Goal: Task Accomplishment & Management: Use online tool/utility

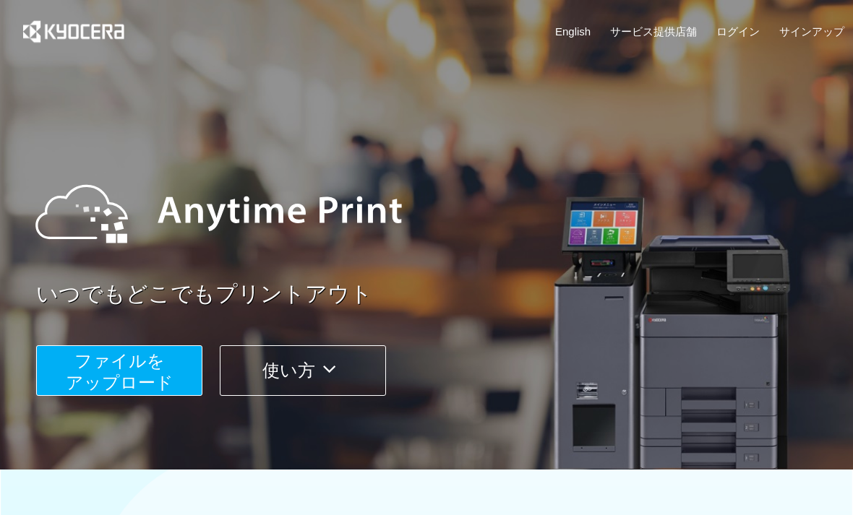
click at [153, 371] on button "ファイルを ​​アップロード" at bounding box center [119, 370] width 166 height 51
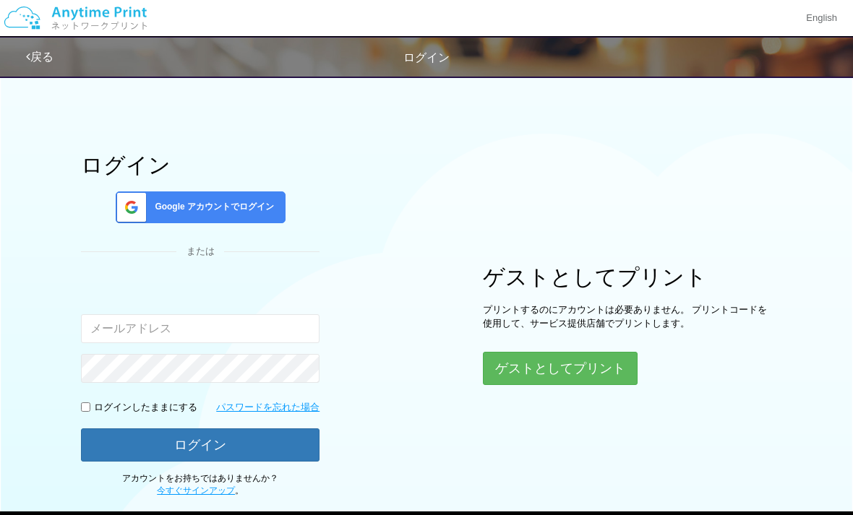
click at [601, 368] on button "ゲストとしてプリント" at bounding box center [560, 368] width 155 height 33
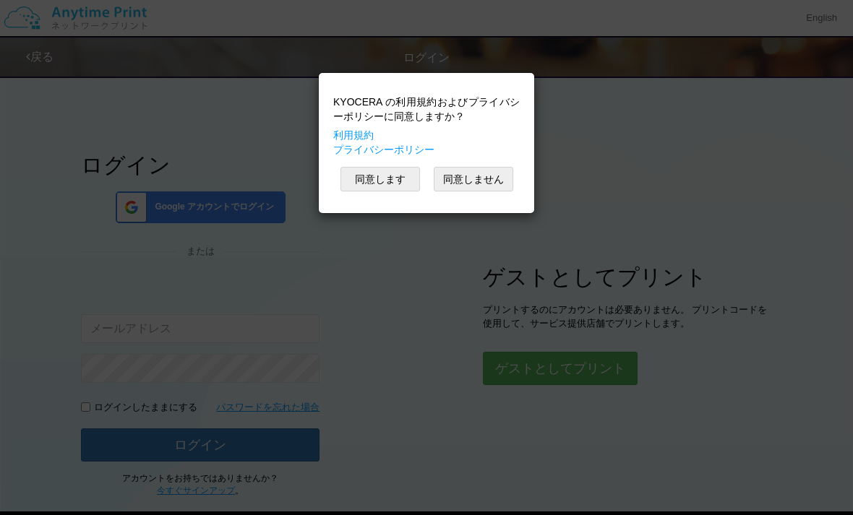
click at [391, 189] on button "同意します" at bounding box center [379, 179] width 79 height 25
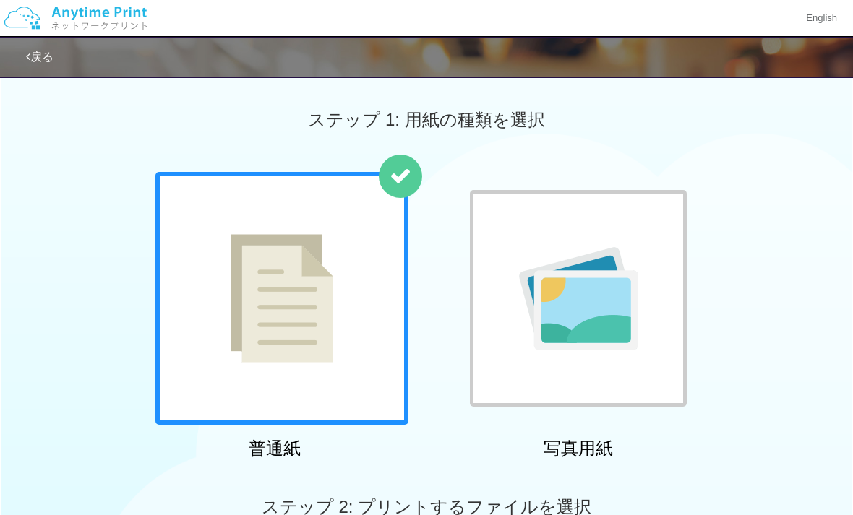
click at [340, 349] on div at bounding box center [281, 298] width 253 height 253
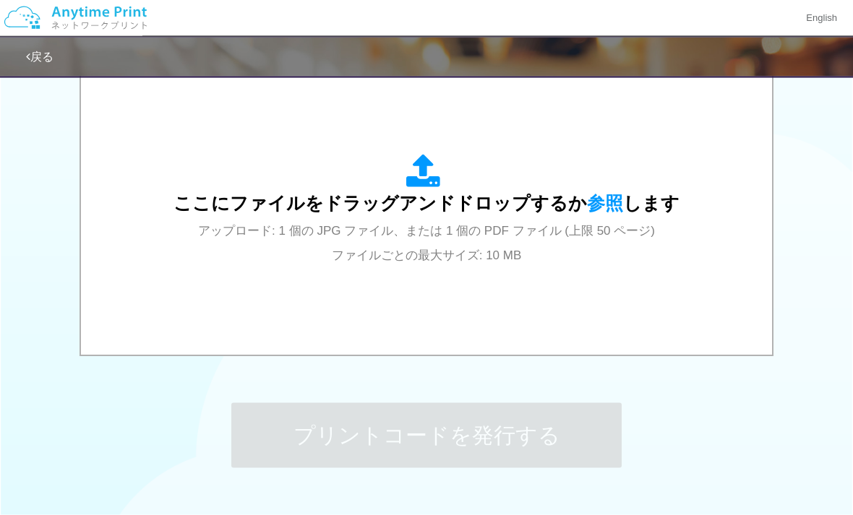
scroll to position [484, 0]
click at [603, 203] on span "参照" at bounding box center [605, 203] width 36 height 20
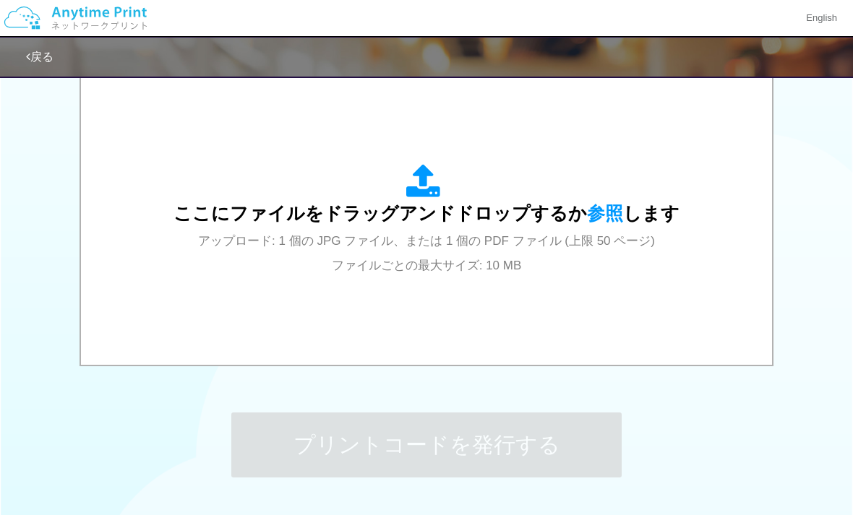
click at [598, 215] on span "参照" at bounding box center [605, 213] width 36 height 20
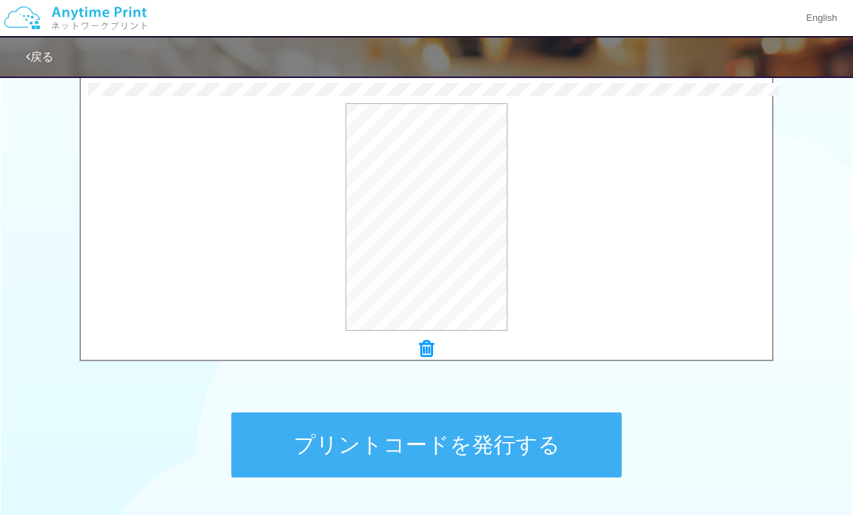
click at [0, 0] on button "プレビュー" at bounding box center [0, 0] width 0 height 0
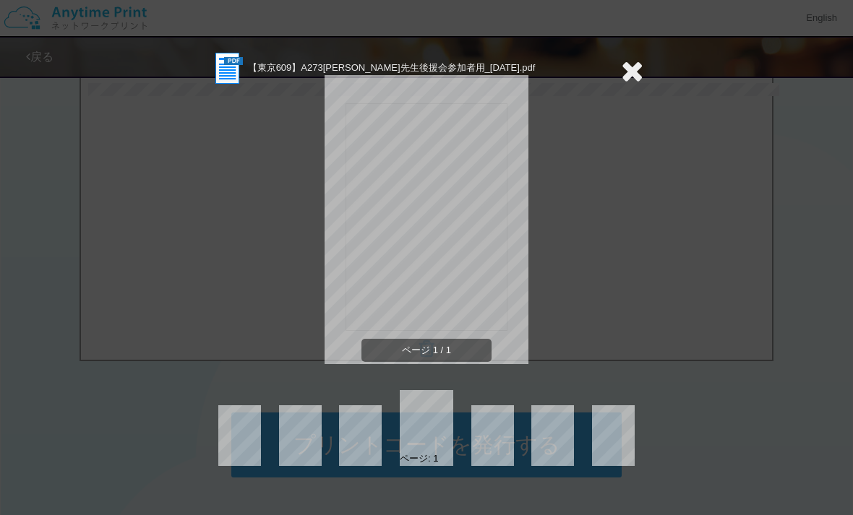
click at [641, 228] on div "ページ 1 / 1" at bounding box center [426, 231] width 433 height 289
click at [634, 63] on icon at bounding box center [632, 70] width 22 height 29
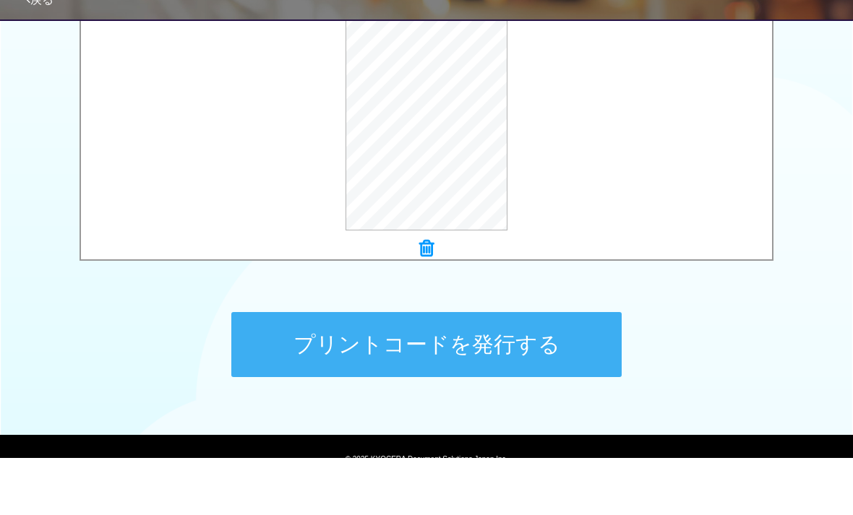
scroll to position [537, 0]
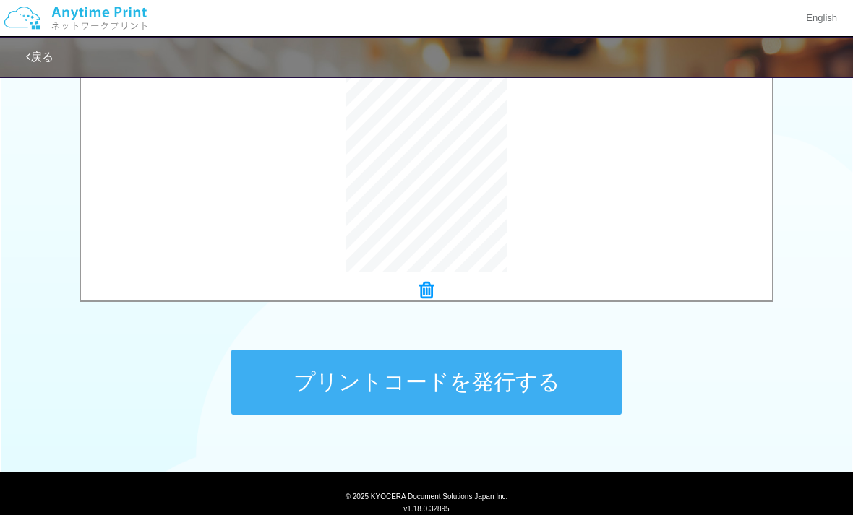
click at [444, 384] on button "プリントコードを発行する" at bounding box center [426, 382] width 390 height 65
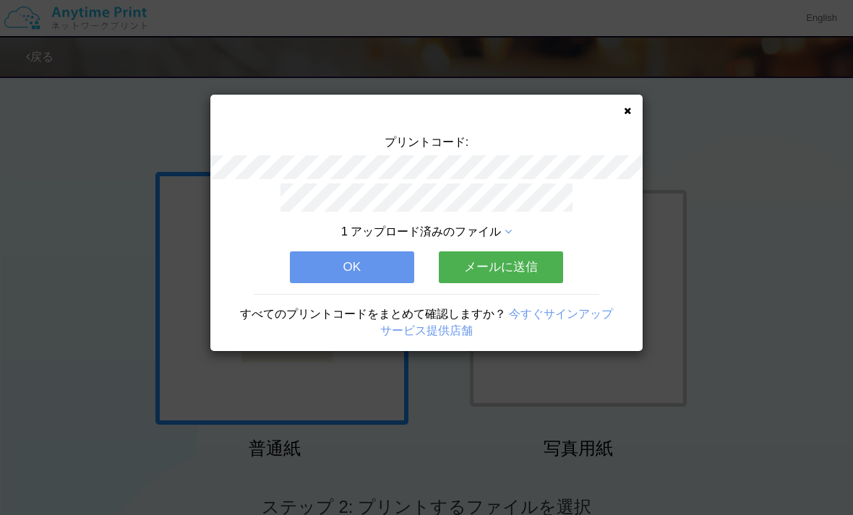
click at [513, 267] on button "メールに送信" at bounding box center [501, 267] width 124 height 32
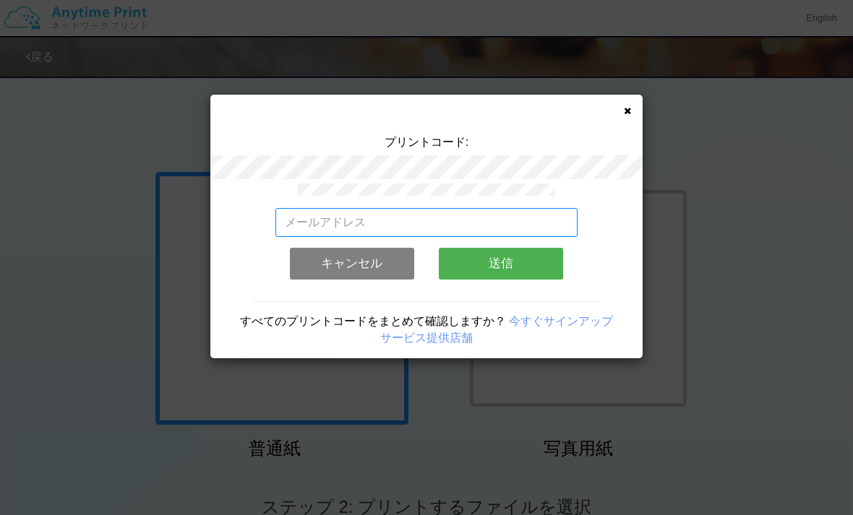
click at [420, 211] on input "email" at bounding box center [426, 222] width 303 height 29
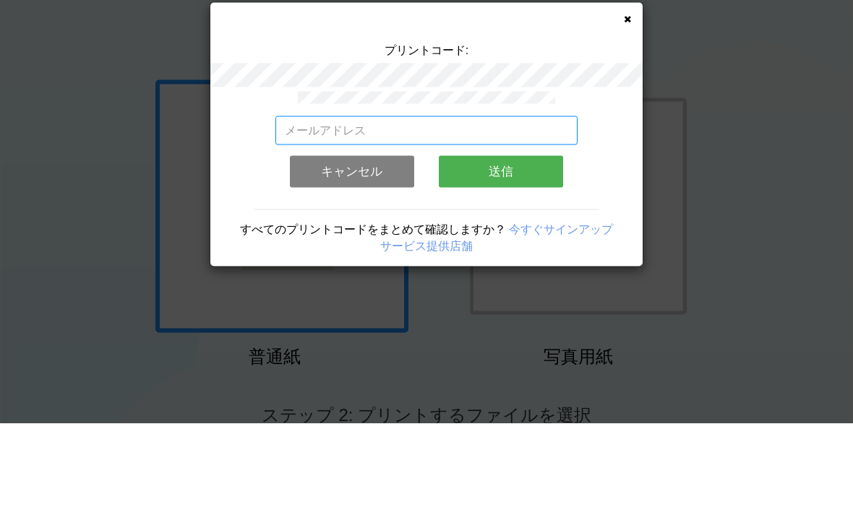
type input "m"
type input "[DOMAIN_NAME][EMAIL_ADDRESS][DOMAIN_NAME]"
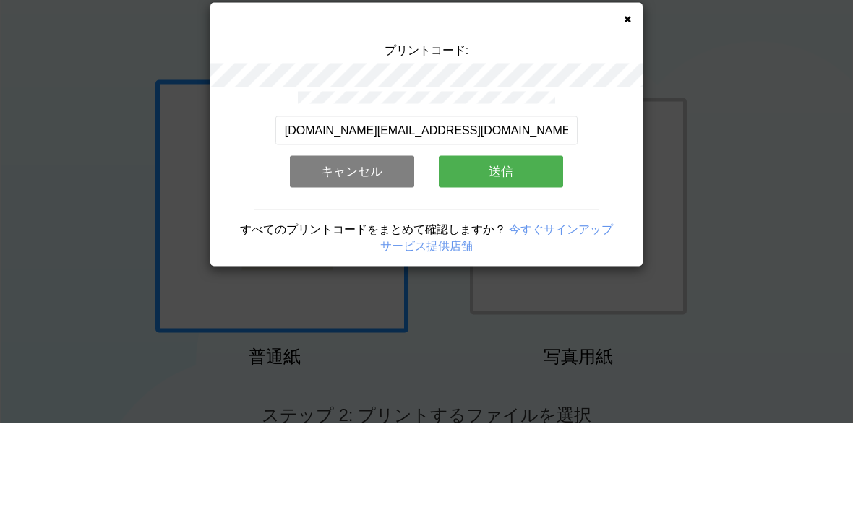
click at [514, 248] on button "送信" at bounding box center [501, 264] width 124 height 32
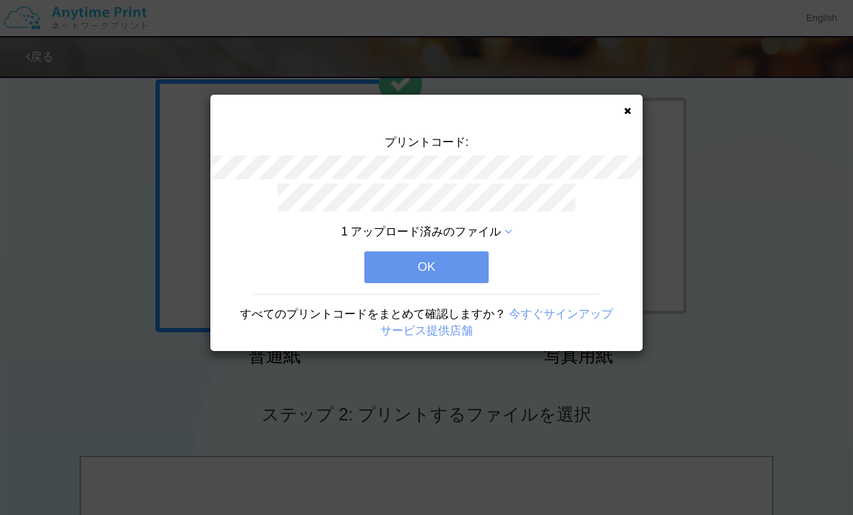
click at [415, 259] on button "OK" at bounding box center [426, 267] width 124 height 32
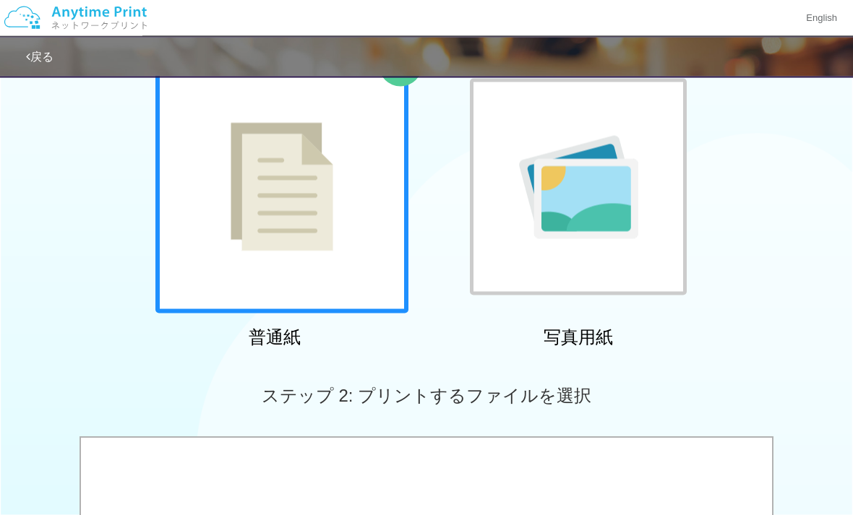
scroll to position [112, 0]
click at [53, 58] on link "戻る" at bounding box center [39, 57] width 27 height 12
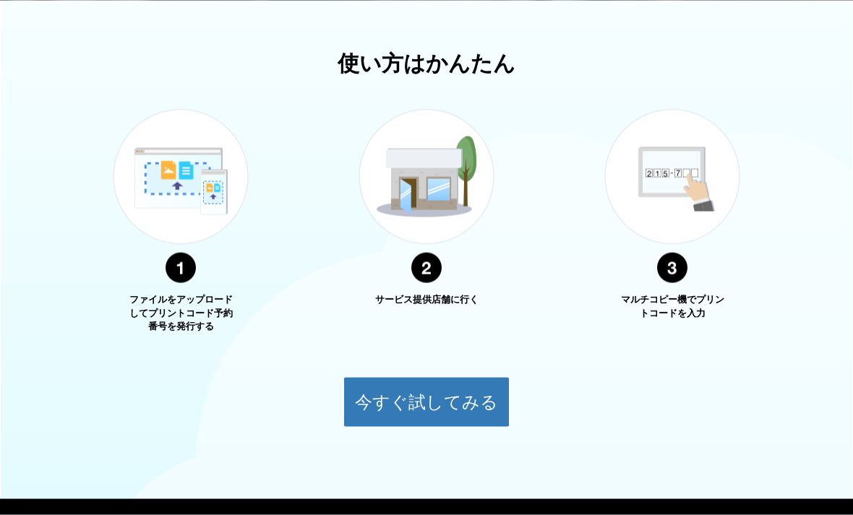
scroll to position [496, 0]
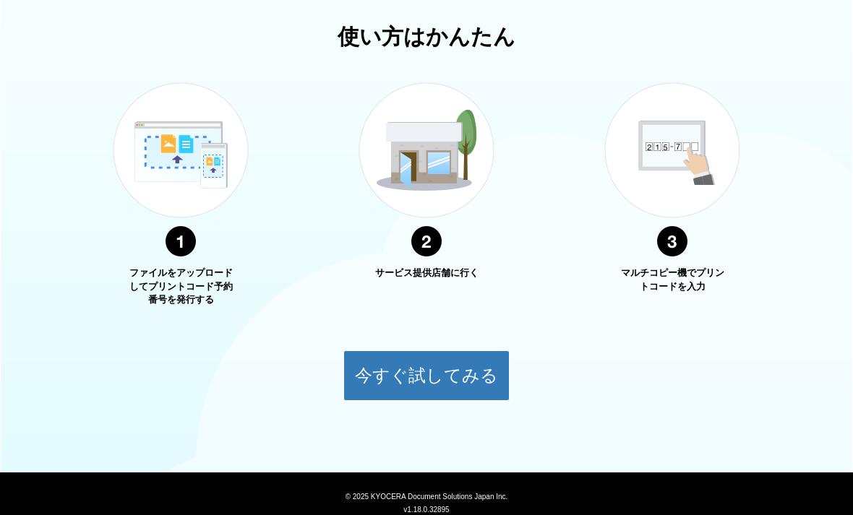
click at [452, 379] on button "今すぐ試してみる" at bounding box center [426, 375] width 166 height 51
